Goal: Task Accomplishment & Management: Manage account settings

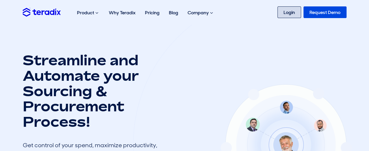
click at [291, 12] on link "Login" at bounding box center [290, 12] width 24 height 12
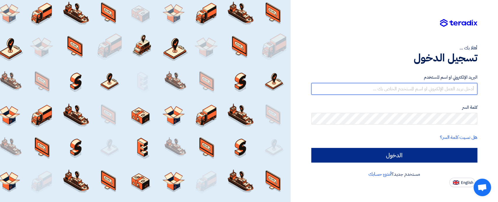
type input "[EMAIL_ADDRESS][DOMAIN_NAME]"
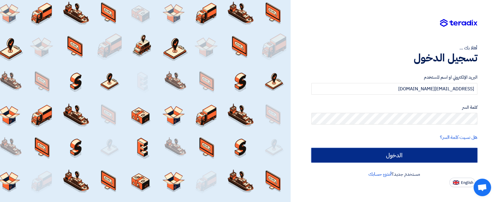
click at [384, 149] on input "الدخول" at bounding box center [394, 155] width 166 height 15
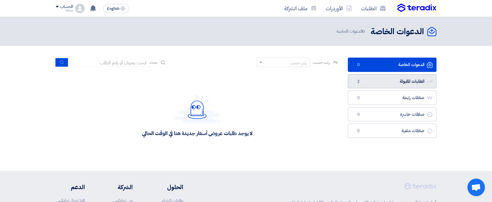
click at [403, 76] on link "الطلبات المقبولة الطلبات المقبولة 2" at bounding box center [392, 81] width 89 height 14
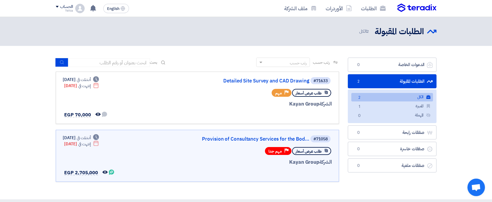
click at [402, 95] on link "الكل الكل 2" at bounding box center [392, 97] width 82 height 8
